Goal: Task Accomplishment & Management: Use online tool/utility

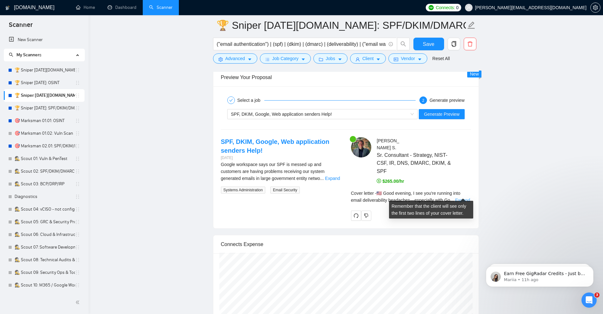
click at [461, 198] on link "Expand" at bounding box center [462, 200] width 15 height 5
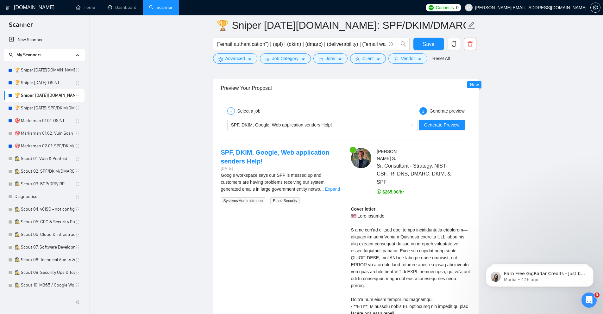
scroll to position [1196, 0]
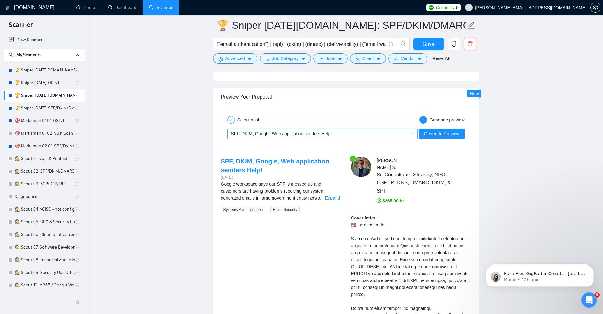
click at [332, 134] on div "SPF, DKIM, Google, Web application senders Help!" at bounding box center [319, 133] width 177 height 9
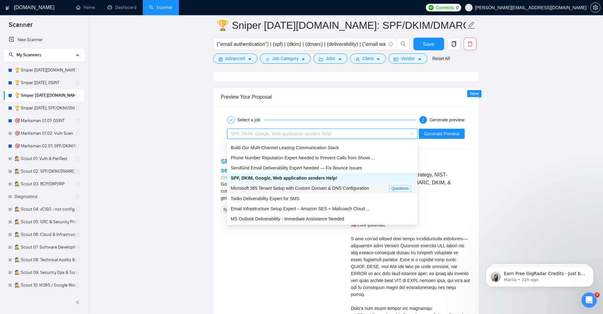
click at [330, 188] on span "Microsoft 365 Tenant Setup with Custom Domain & DNS Configuration" at bounding box center [300, 188] width 138 height 5
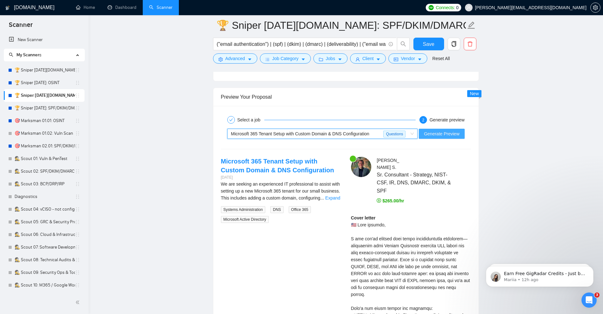
click at [446, 136] on span "Generate Preview" at bounding box center [441, 133] width 35 height 7
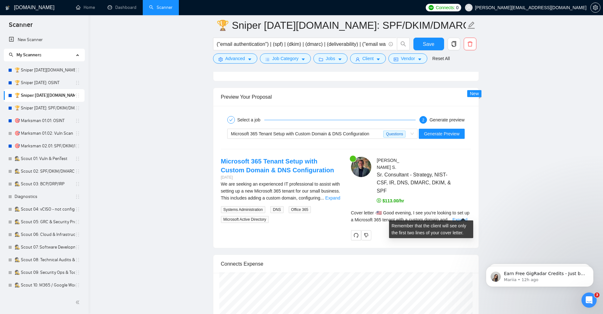
click at [461, 217] on link "Expand" at bounding box center [459, 219] width 15 height 5
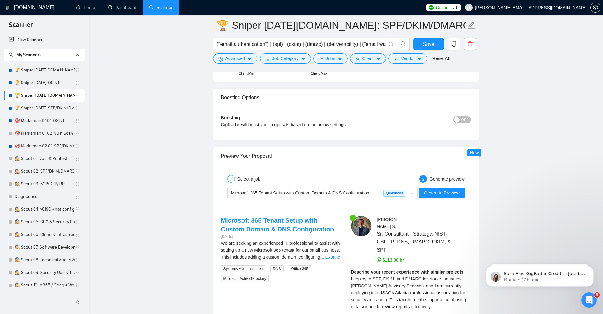
scroll to position [1158, 0]
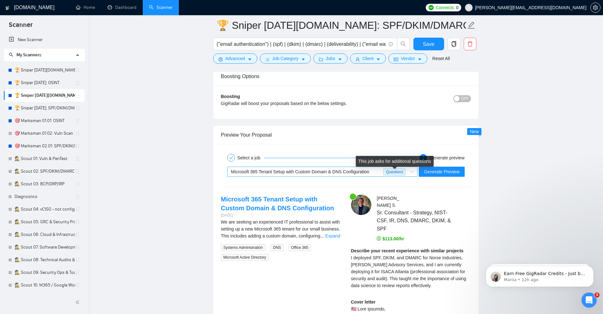
click at [399, 175] on span "Questions" at bounding box center [394, 172] width 22 height 7
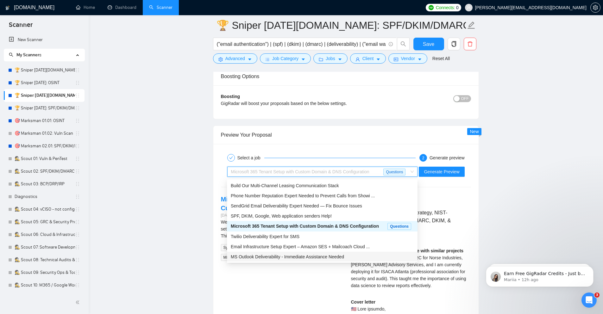
click at [382, 257] on div "MS Outlook Deliverability - Immediate Assistance Needed" at bounding box center [322, 257] width 183 height 7
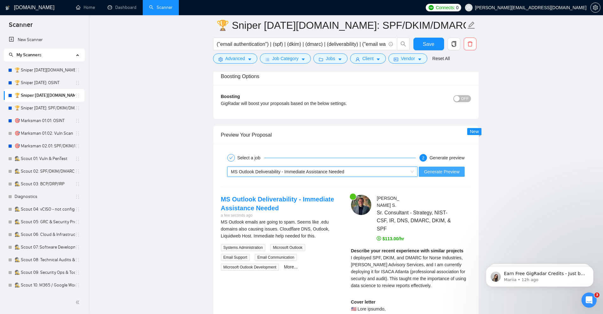
click at [455, 177] on button "Generate Preview" at bounding box center [442, 172] width 46 height 10
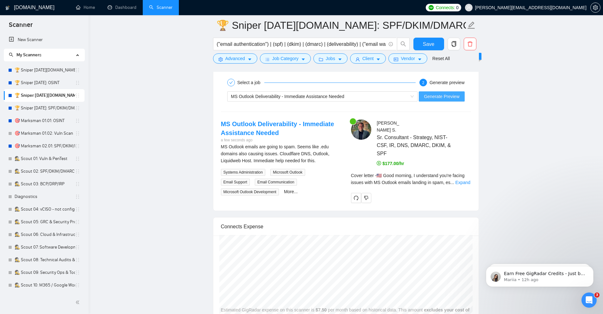
scroll to position [1234, 0]
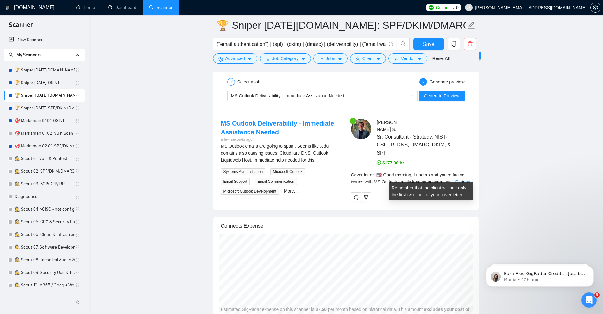
click at [466, 179] on link "Expand" at bounding box center [463, 181] width 15 height 5
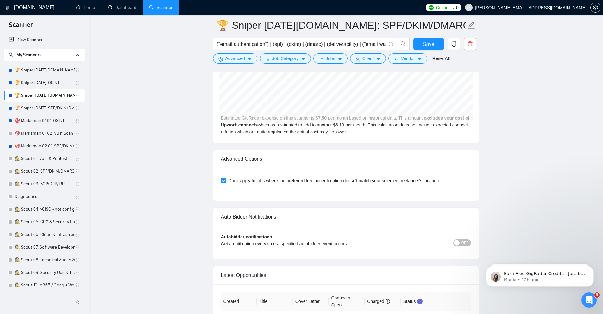
scroll to position [1717, 0]
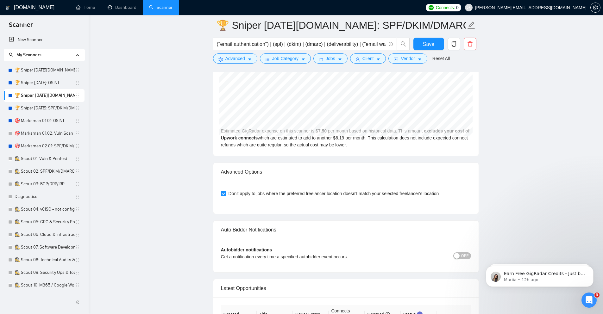
click at [461, 253] on span "OFF" at bounding box center [465, 256] width 8 height 7
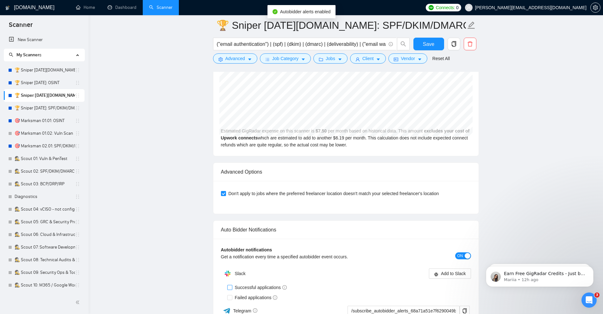
click at [232, 285] on span at bounding box center [229, 287] width 5 height 5
click at [232, 285] on input "Successful applications" at bounding box center [229, 287] width 4 height 4
checkbox input "true"
click at [231, 295] on input "Failed applications" at bounding box center [229, 297] width 4 height 4
checkbox input "true"
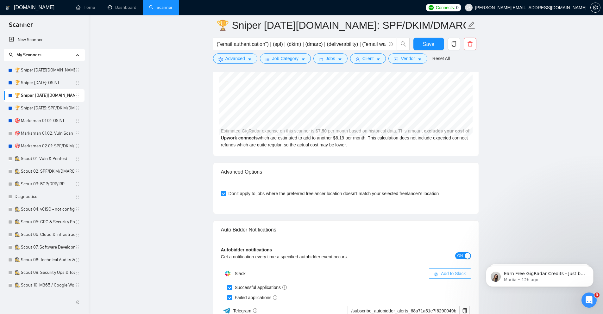
click at [443, 270] on span "Add to Slack" at bounding box center [453, 273] width 25 height 7
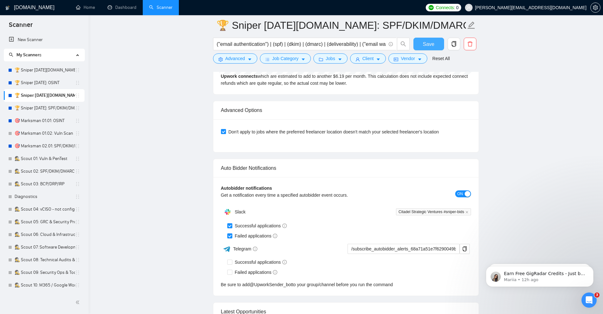
click at [428, 43] on span "Save" at bounding box center [428, 44] width 11 height 8
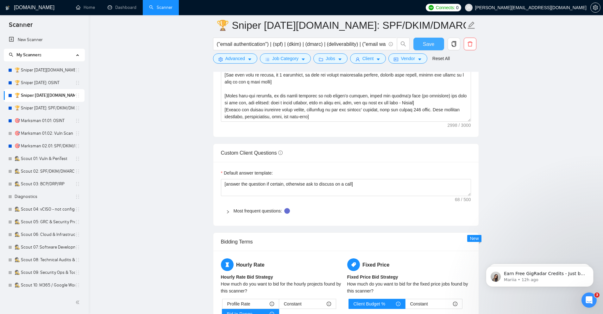
scroll to position [828, 0]
click at [230, 216] on div "Most frequent questions:" at bounding box center [346, 210] width 250 height 15
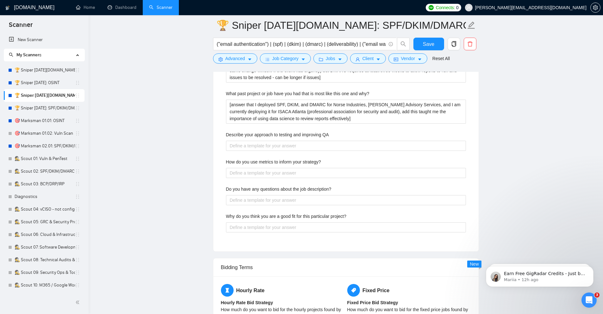
scroll to position [1170, 0]
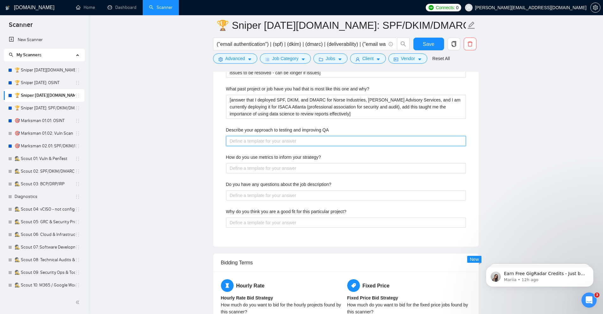
click at [241, 142] on QA "Describe your approach to testing and improving QA" at bounding box center [346, 141] width 240 height 10
type QA "["
type QA "[a"
type QA "[an"
type QA "[ans"
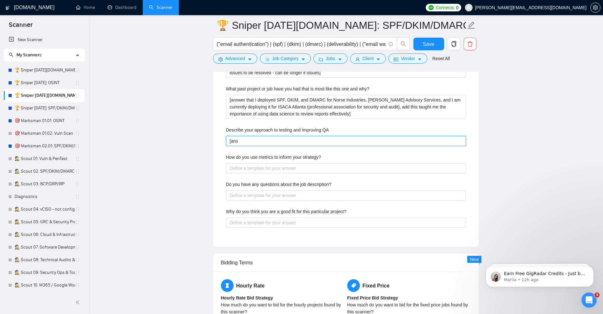
type QA "[answ"
type QA "[answer"
type QA "[answer t"
type QA "[answer tha"
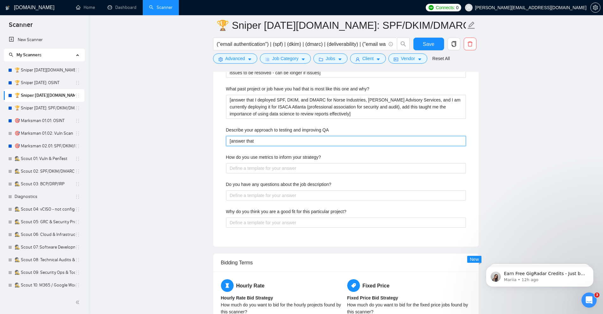
type QA "[answer that"
type QA "[answer that I"
type QA "[answer that I d"
type QA "[answer that I de"
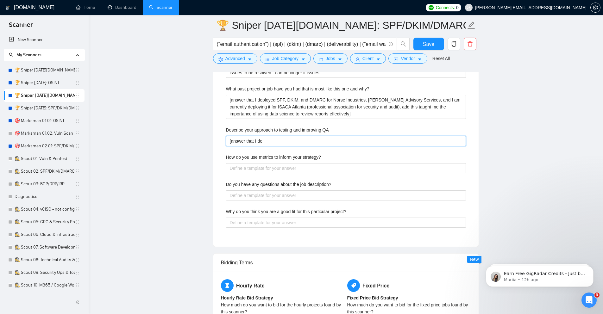
type QA "[answer that I dep"
type QA "[answer that I depl"
type QA "[answer that I deplo"
type QA "[answer that I deploy"
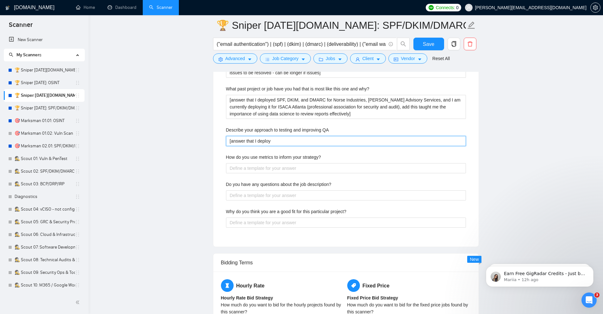
type QA "[answer that I deplo"
type QA "[answer that I depl"
type QA "[answer that I dep"
type QA "[answer that I de"
type QA "[answer that I d"
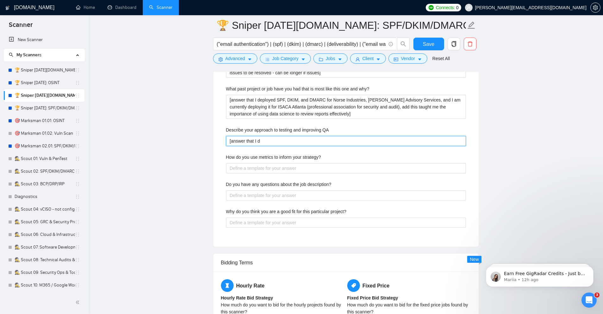
type QA "[answer that I"
type QA "[answer that I f"
type QA "[answer that I fo"
type QA "[answer that I for"
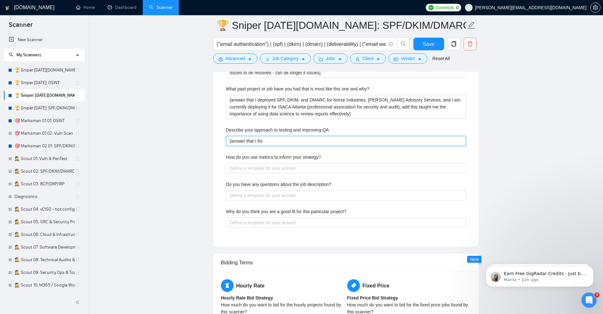
type QA "[answer that I for S"
type QA "[answer that I for SPF"
type QA "[answer that I for SPF/"
type QA "[answer that I for SPF/DK"
type QA "[answer that I for SPF/DKI"
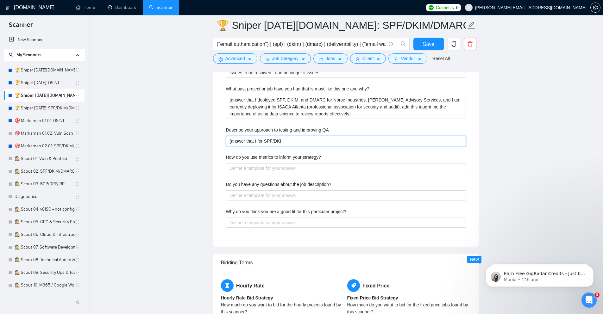
type QA "[answer that I for SPF/DKIM"
type QA "[answer that I for SPF/DKIM/"
type QA "[answer that I for SPF/DKIM/D"
type QA "[answer that I for SPF/DKIM/DM"
type QA "[answer that I for SPF/DKIM/DMAR"
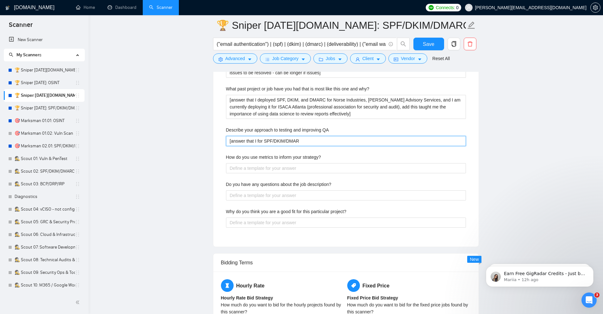
type QA "[answer that I for SPF/DKIM/DMARC"
type QA "[answer that I for SPF/DKIM/DMARC,"
type QA "[answer that I for SPF/DKIM/DMARC, re"
type QA "[answer that I for SPF/DKIM/DMARC, rea"
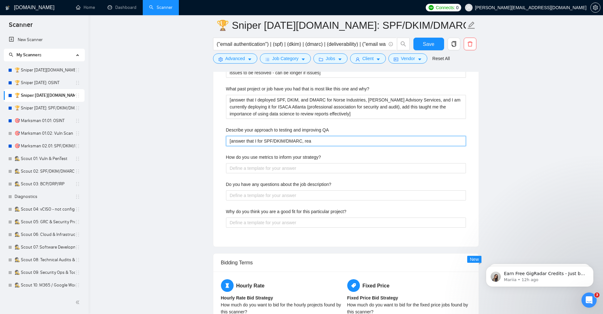
type QA "[answer that I for SPF/DKIM/DMARC, real"
type QA "[answer that I for SPF/DKIM/DMARC, reall"
type QA "[answer that I for SPF/DKIM/DMARC, really"
type QA "[answer that I for SPF/DKIM/DMARC, really t"
type QA "[answer that I for SPF/DKIM/DMARC, really th"
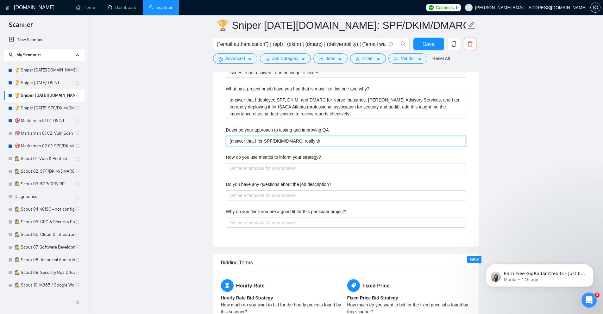
type QA "[answer that I for SPF/DKIM/DMARC, really the"
type QA "[answer that I for SPF/DKIM/DMARC, really the D"
type QA "[answer that I for SPF/DKIM/DMARC, really the DM"
type QA "[answer that I for SPF/DKIM/DMARC, really the DMA"
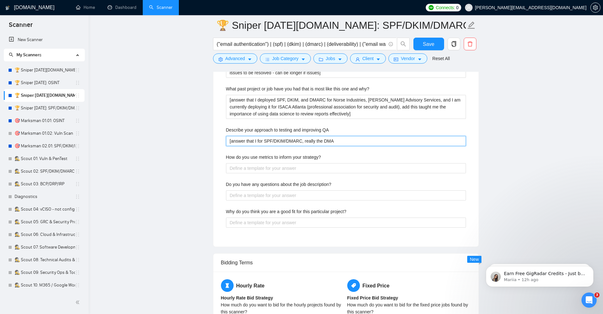
type QA "[answer that I for SPF/DKIM/DMARC, really the DMAR"
type QA "[answer that I for SPF/DKIM/DMARC, really the DMARC"
type QA "[answer that I for SPF/DKIM/DMARC, really the DMARC r"
type QA "[answer that I for SPF/DKIM/DMARC, really the DMARC re"
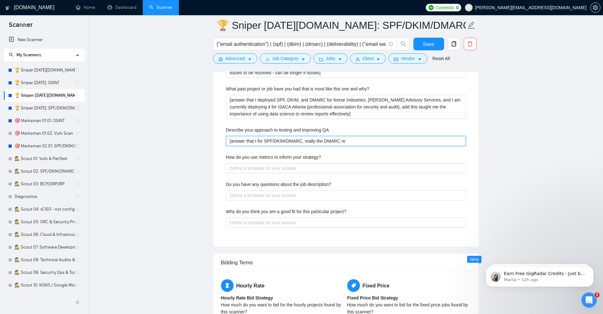
type QA "[answer that I for SPF/DKIM/DMARC, really the DMARC rep"
type QA "[answer that I for SPF/DKIM/DMARC, really the DMARC repo"
type QA "[answer that I for SPF/DKIM/DMARC, really the DMARC repor"
type QA "[answer that I for SPF/DKIM/DMARC, really the DMARC report"
type QA "[answer that I for SPF/DKIM/DMARC, really the DMARC reports"
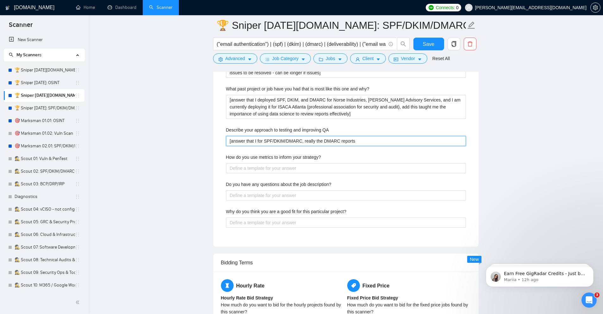
type QA "[answer that I for SPF/DKIM/DMARC, really the DMARC reports a"
type QA "[answer that I for SPF/DKIM/DMARC, really the DMARC reports are"
type QA "[answer that I for SPF/DKIM/DMARC, really the DMARC reports are th"
type QA "[answer that I for SPF/DKIM/DMARC, really the DMARC reports are the"
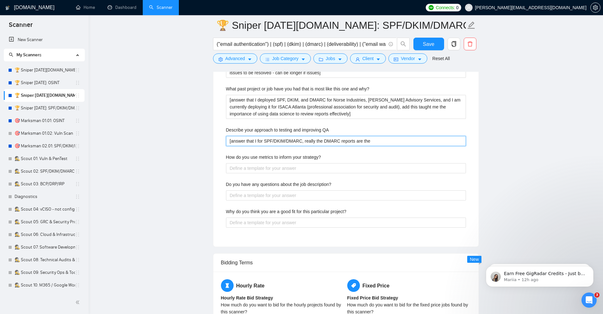
type QA "[answer that I for SPF/DKIM/DMARC, really the DMARC reports are the"
type QA "[answer that I for SPF/DKIM/DMARC, really the DMARC reports are the ul"
type QA "[answer that I for SPF/DKIM/DMARC, really the DMARC reports are the ult"
type QA "[answer that I for SPF/DKIM/DMARC, really the DMARC reports are the ulti"
type QA "[answer that I for SPF/DKIM/DMARC, really the DMARC reports are the ultim"
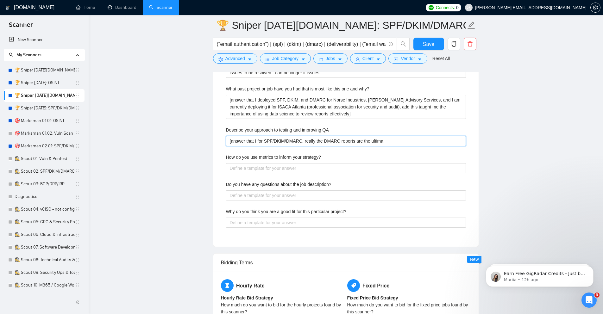
type QA "[answer that I for SPF/DKIM/DMARC, really the DMARC reports are the ultimat"
type QA "[answer that I for SPF/DKIM/DMARC, really the DMARC reports are the ultimate"
type QA "[answer that I for SPF/DKIM/DMARC, really the DMARC reports are the ultimate m"
type QA "[answer that I for SPF/DKIM/DMARC, really the DMARC reports are the ultimate mea"
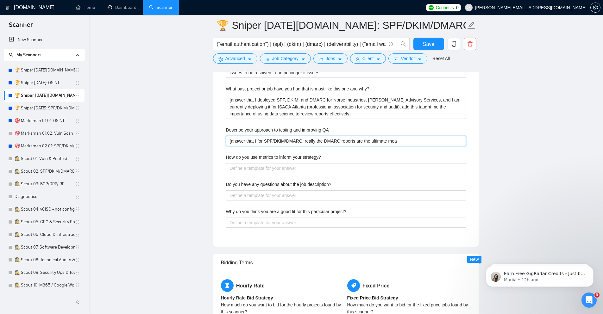
type QA "[answer that I for SPF/DKIM/DMARC, really the DMARC reports are the ultimate me…"
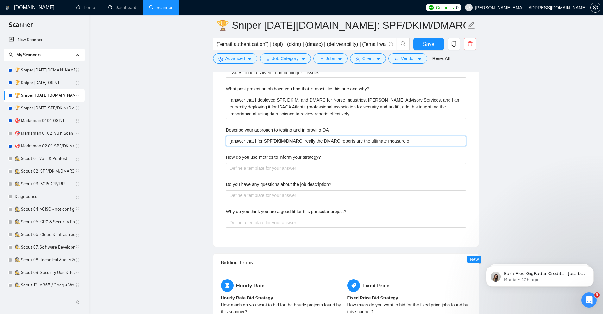
type QA "[answer that I for SPF/DKIM/DMARC, really the DMARC reports are the ultimate me…"
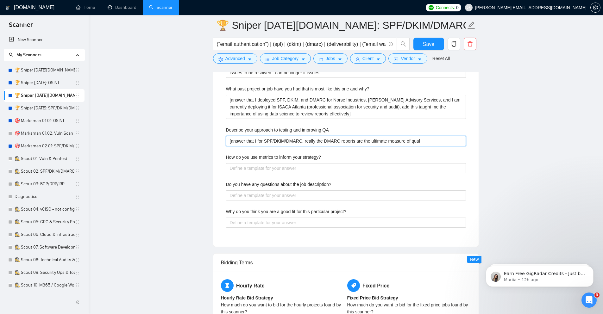
type QA "[answer that I for SPF/DKIM/DMARC, really the DMARC reports are the ultimate me…"
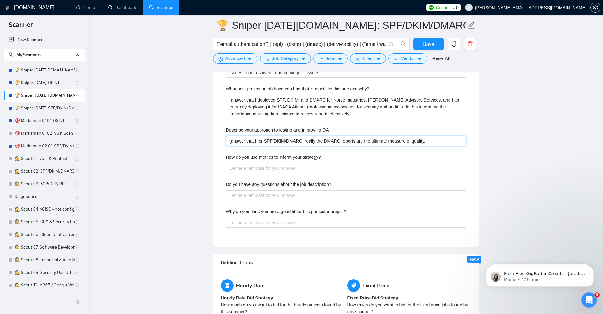
type QA "[answer that I for SPF/DKIM/DMARC, really the DMARC reports are the ultimate me…"
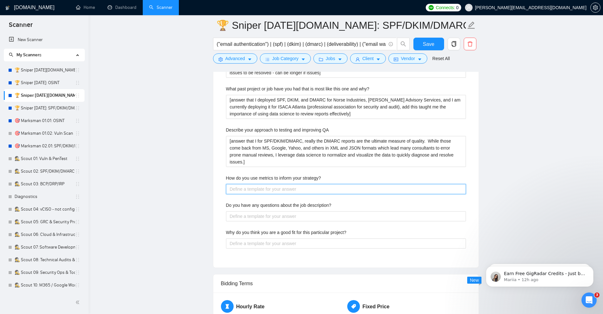
click at [272, 192] on strategy\? "How do you use metrics to inform your strategy?" at bounding box center [346, 189] width 240 height 10
paste strategy\? "[answer that I for SPF/DKIM/DMARC, really the DMARC reports are the ultimate me…"
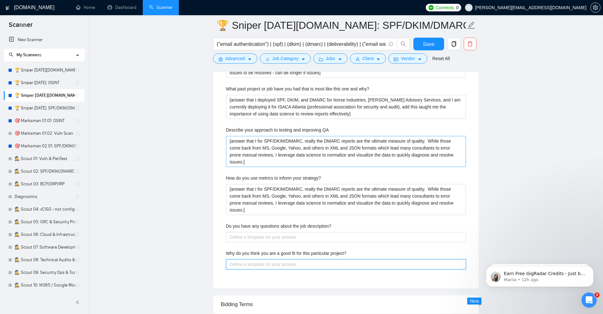
click at [261, 268] on project\? "Why do you think you are a good fit for this particular project?" at bounding box center [346, 265] width 240 height 10
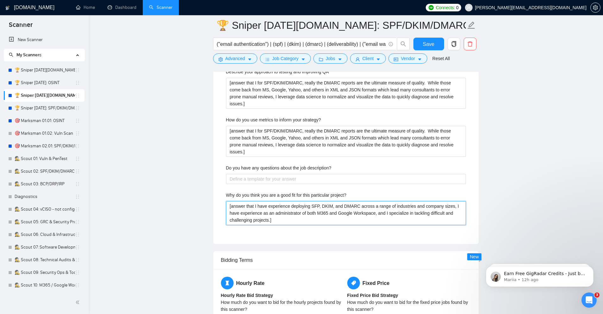
scroll to position [1360, 0]
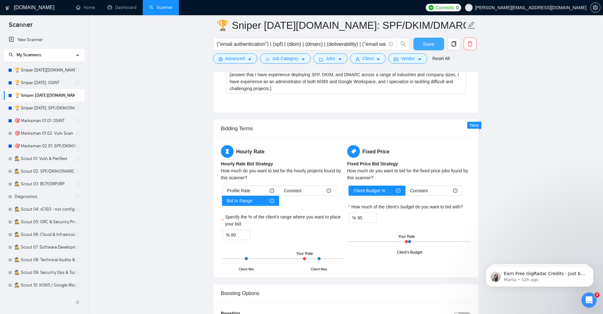
click at [434, 41] on span "Save" at bounding box center [428, 44] width 11 height 8
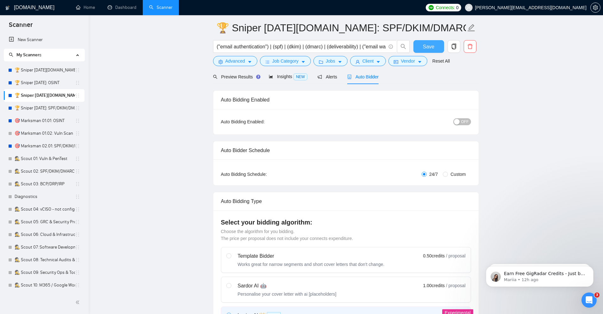
scroll to position [0, 0]
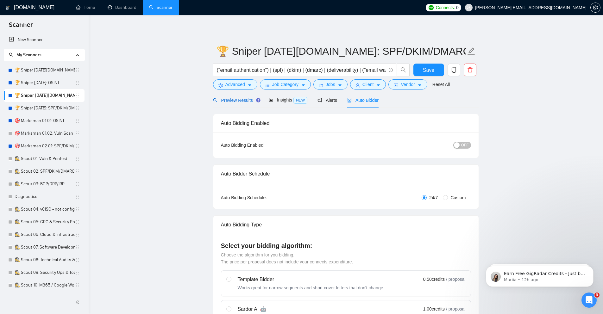
click at [228, 101] on span "Preview Results" at bounding box center [236, 100] width 46 height 5
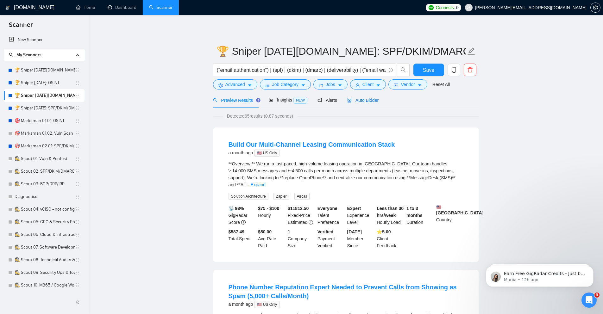
click at [370, 100] on span "Auto Bidder" at bounding box center [362, 100] width 31 height 5
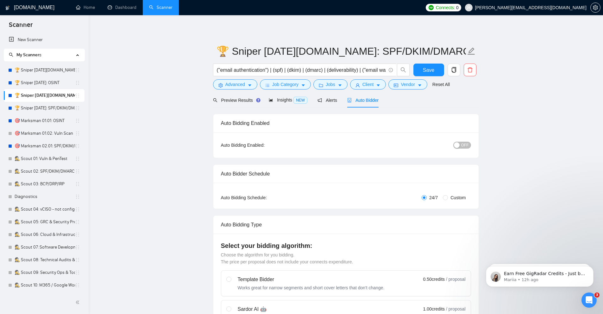
click at [464, 147] on span "OFF" at bounding box center [465, 145] width 8 height 7
click at [431, 69] on span "Save" at bounding box center [428, 70] width 11 height 8
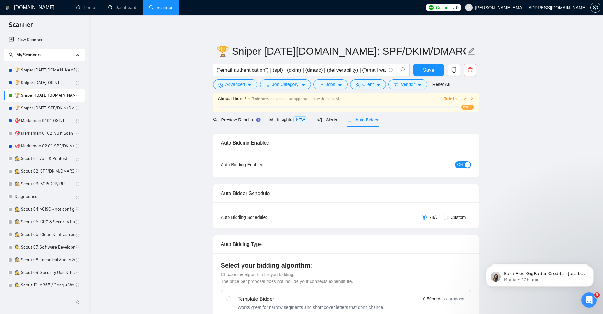
click at [472, 98] on icon "right" at bounding box center [472, 98] width 2 height 3
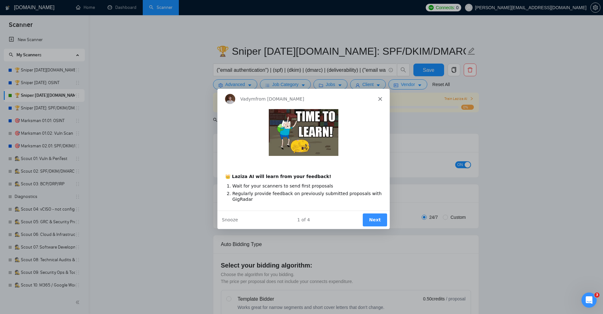
click at [369, 217] on button "Next" at bounding box center [374, 219] width 24 height 13
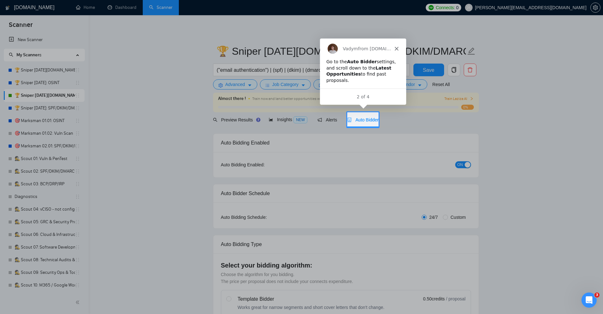
click at [371, 123] on div "Auto Bidder" at bounding box center [362, 119] width 31 height 15
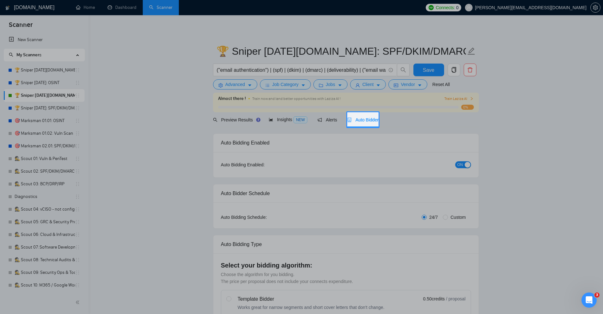
click at [366, 116] on div "Auto Bidder" at bounding box center [362, 119] width 31 height 7
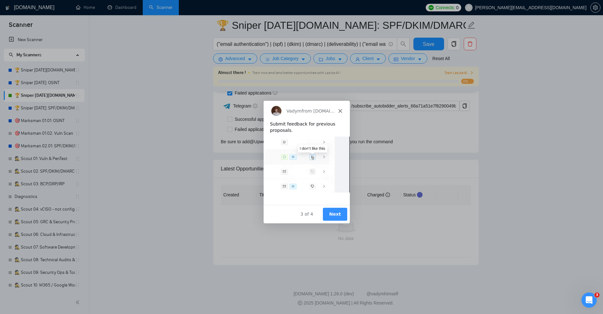
scroll to position [1555, 0]
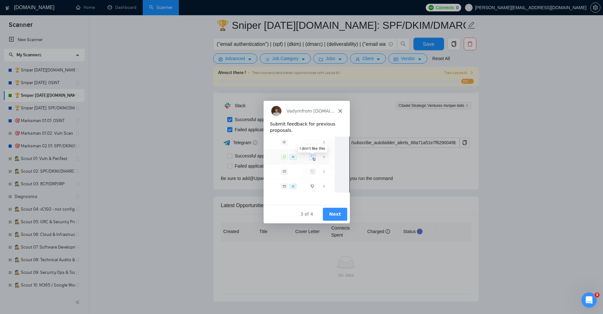
click at [332, 214] on button "Next" at bounding box center [334, 213] width 24 height 13
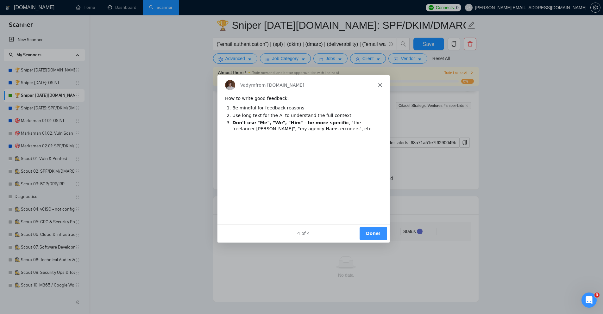
scroll to position [0, 0]
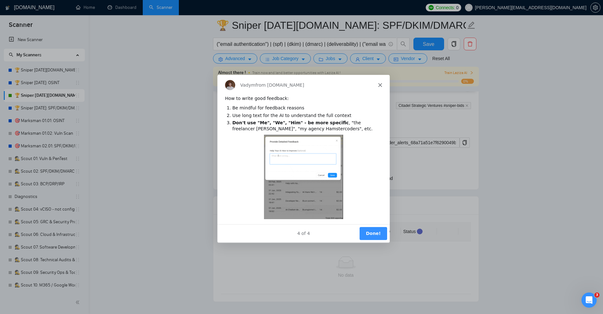
click at [371, 232] on button "Done!" at bounding box center [373, 233] width 28 height 13
